Goal: Task Accomplishment & Management: Manage account settings

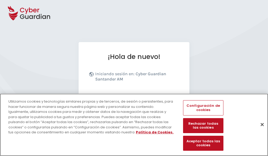
scroll to position [65, 0]
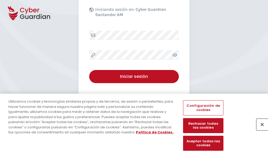
click at [259, 130] on button "Cerrar" at bounding box center [262, 125] width 12 height 12
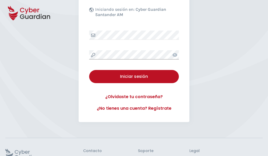
scroll to position [102, 0]
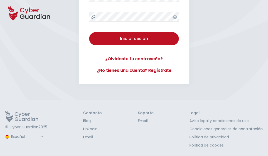
click at [89, 32] on button "Iniciar sesión" at bounding box center [134, 38] width 90 height 13
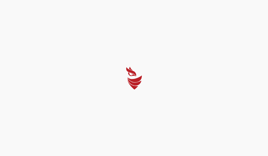
select select "Português (BR)"
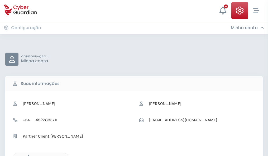
click at [27, 156] on icon "button" at bounding box center [27, 157] width 4 height 4
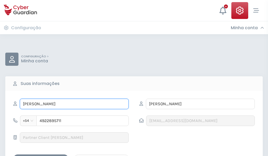
click at [74, 104] on input "RODOLFO" at bounding box center [74, 104] width 109 height 11
type input "R"
type input "Natanael"
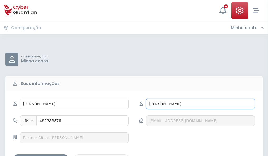
click at [200, 104] on input "VILLENA" at bounding box center [200, 104] width 109 height 11
type input "V"
type input "Páez"
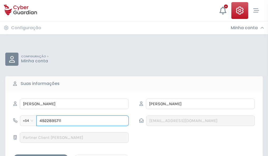
click at [82, 121] on input "4922895711" at bounding box center [82, 121] width 92 height 11
type input "4"
type input "4842383367"
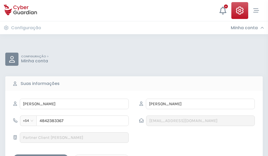
click at [41, 156] on div "Salvar alterações" at bounding box center [40, 159] width 47 height 7
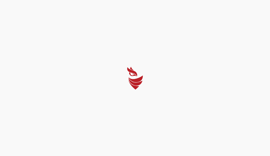
select select "Português (BR)"
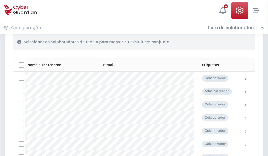
scroll to position [226, 0]
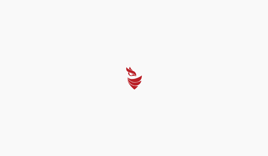
select select "Português (BR)"
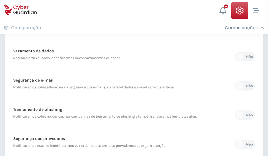
scroll to position [277, 0]
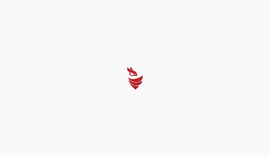
select select "Português (BR)"
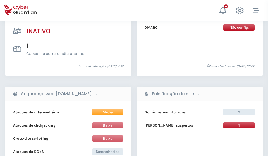
scroll to position [522, 0]
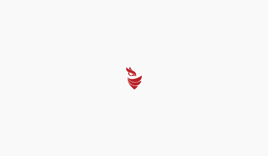
select select "Português (BR)"
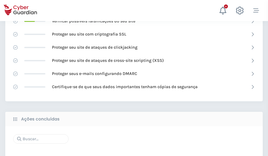
scroll to position [351, 0]
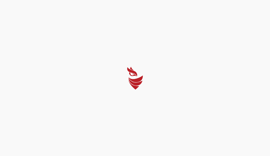
select select "Português (BR)"
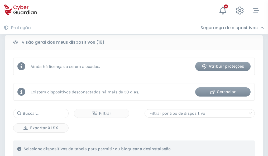
scroll to position [491, 0]
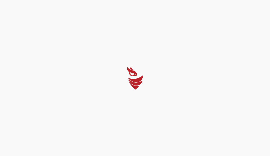
select select "Português (BR)"
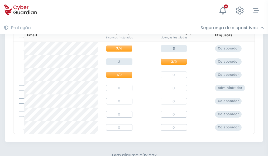
scroll to position [226, 0]
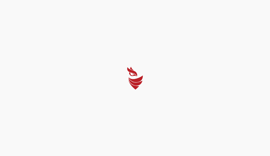
select select "Português (BR)"
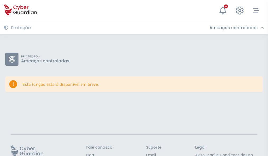
scroll to position [34, 0]
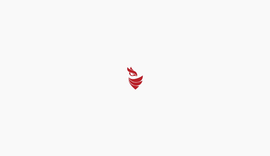
select select "Português (BR)"
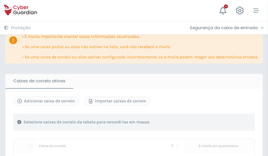
scroll to position [310, 0]
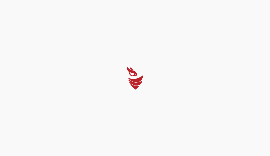
select select "Português (BR)"
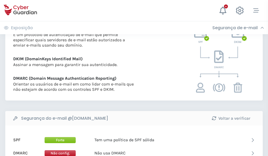
scroll to position [284, 0]
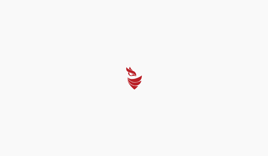
select select "Português (BR)"
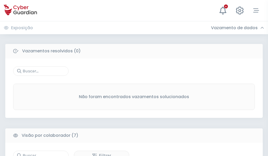
scroll to position [436, 0]
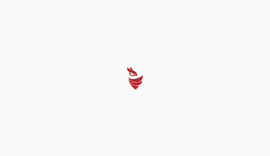
select select "Português (BR)"
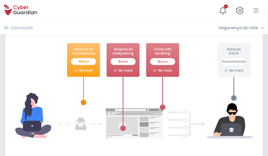
scroll to position [287, 0]
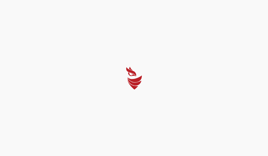
select select "Português (BR)"
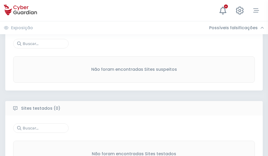
scroll to position [276, 0]
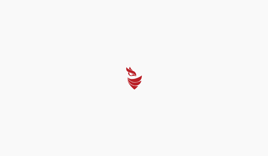
select select "Português (BR)"
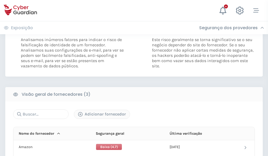
scroll to position [295, 0]
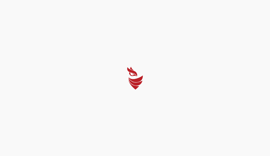
select select "Português (BR)"
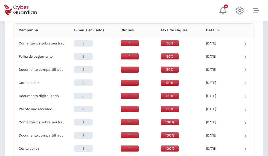
scroll to position [472, 0]
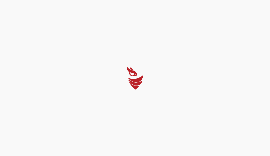
select select "Português (BR)"
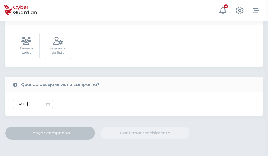
scroll to position [193, 0]
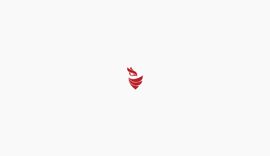
select select "Português (BR)"
